Goal: Obtain resource: Obtain resource

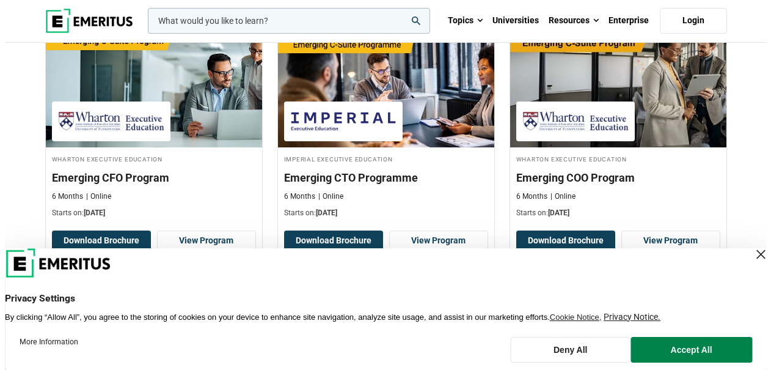
scroll to position [1067, 0]
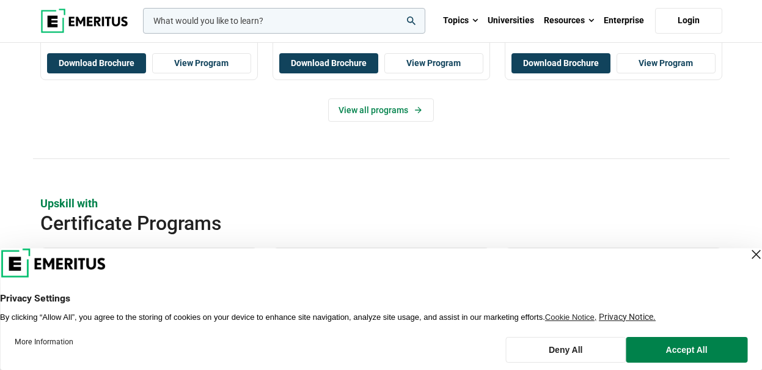
click at [297, 25] on input "woocommerce-product-search-field-0" at bounding box center [284, 21] width 282 height 26
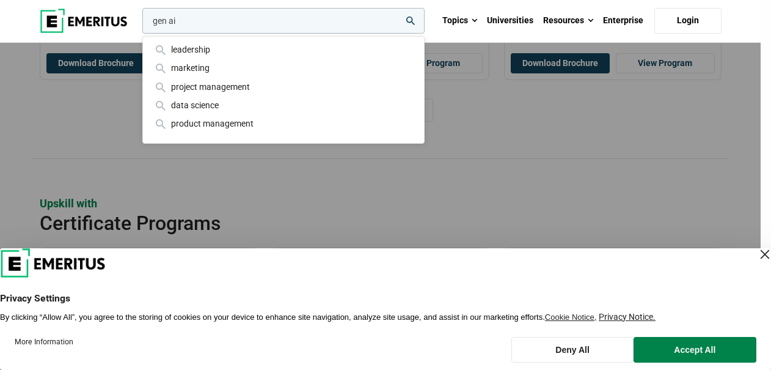
type input "gen ai"
click at [140, 24] on button "search" at bounding box center [140, 24] width 0 height 0
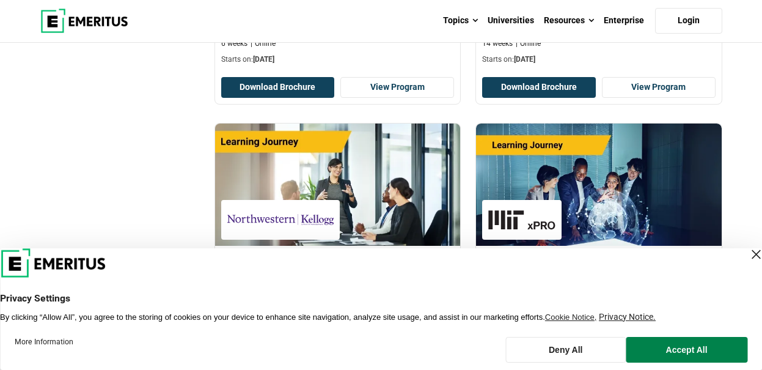
scroll to position [896, 0]
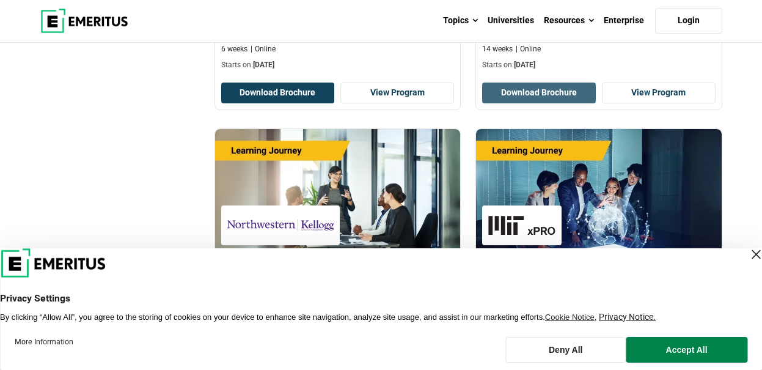
click at [550, 92] on button "Download Brochure" at bounding box center [539, 93] width 114 height 21
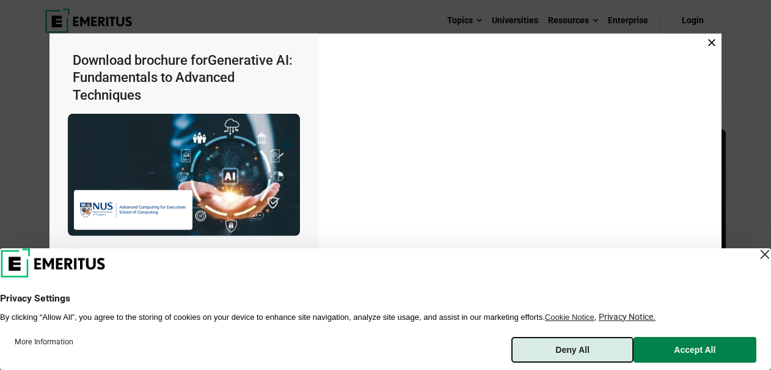
click at [570, 353] on button "Deny All" at bounding box center [573, 350] width 122 height 26
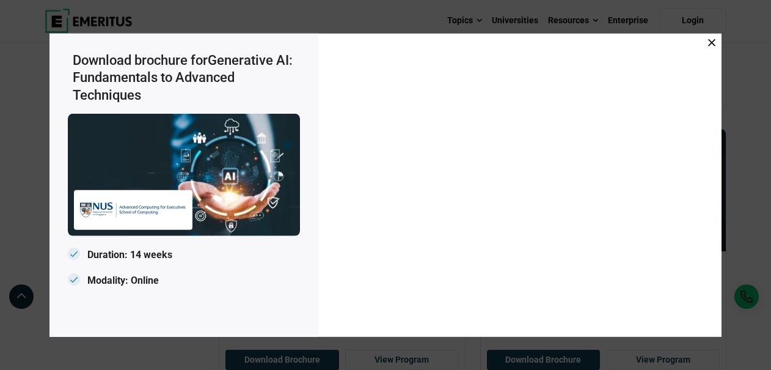
click at [713, 42] on icon at bounding box center [712, 42] width 7 height 7
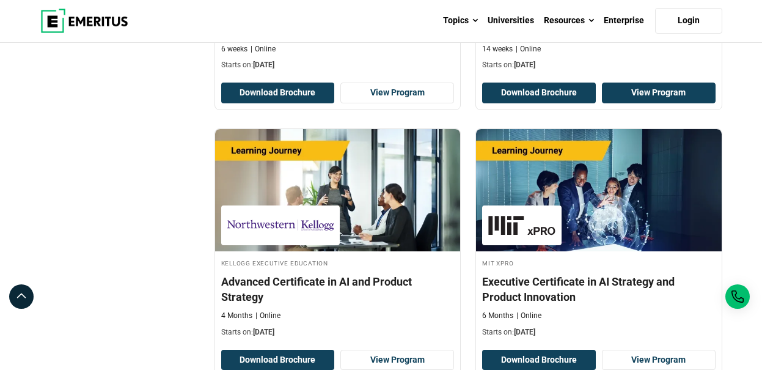
click at [648, 90] on link "View Program" at bounding box center [659, 93] width 114 height 21
